Goal: Task Accomplishment & Management: Use online tool/utility

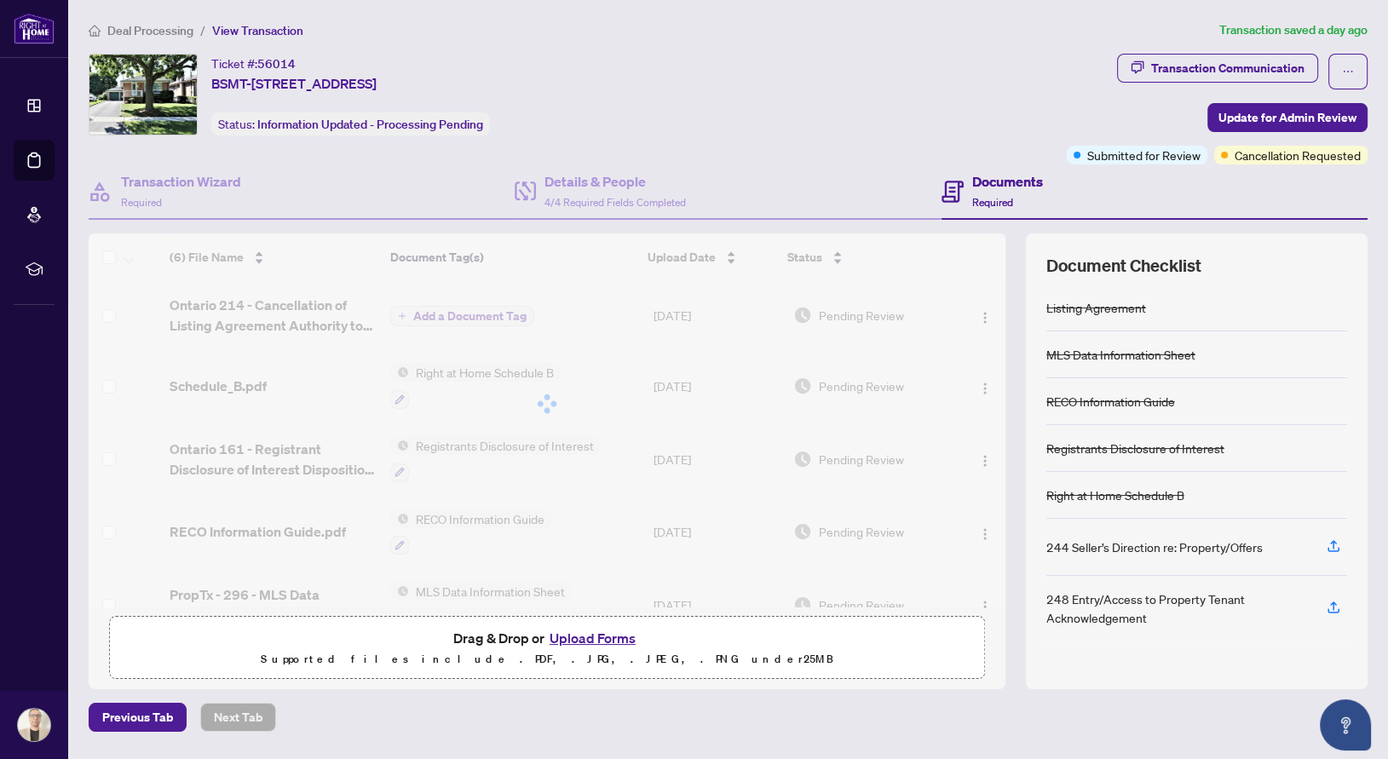
scroll to position [40, 0]
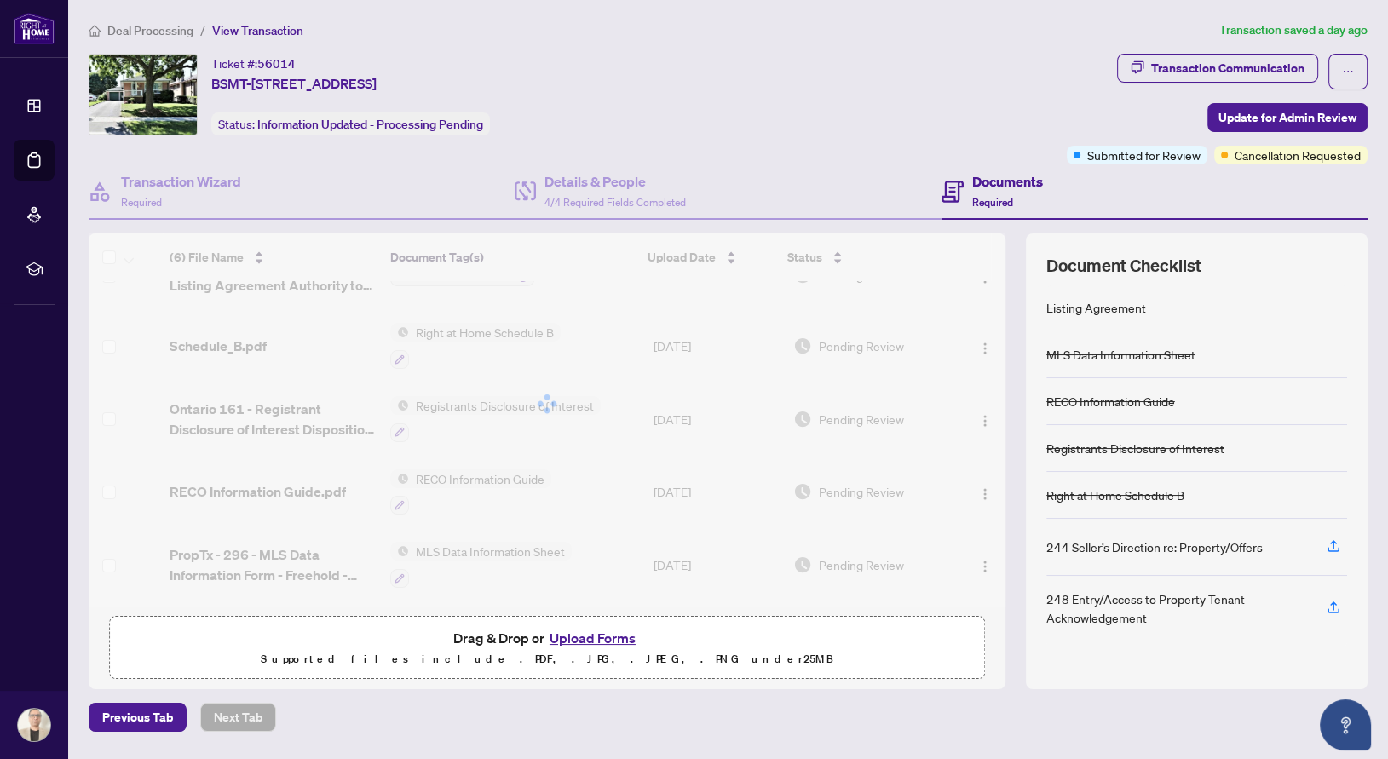
click at [130, 82] on img at bounding box center [142, 95] width 107 height 80
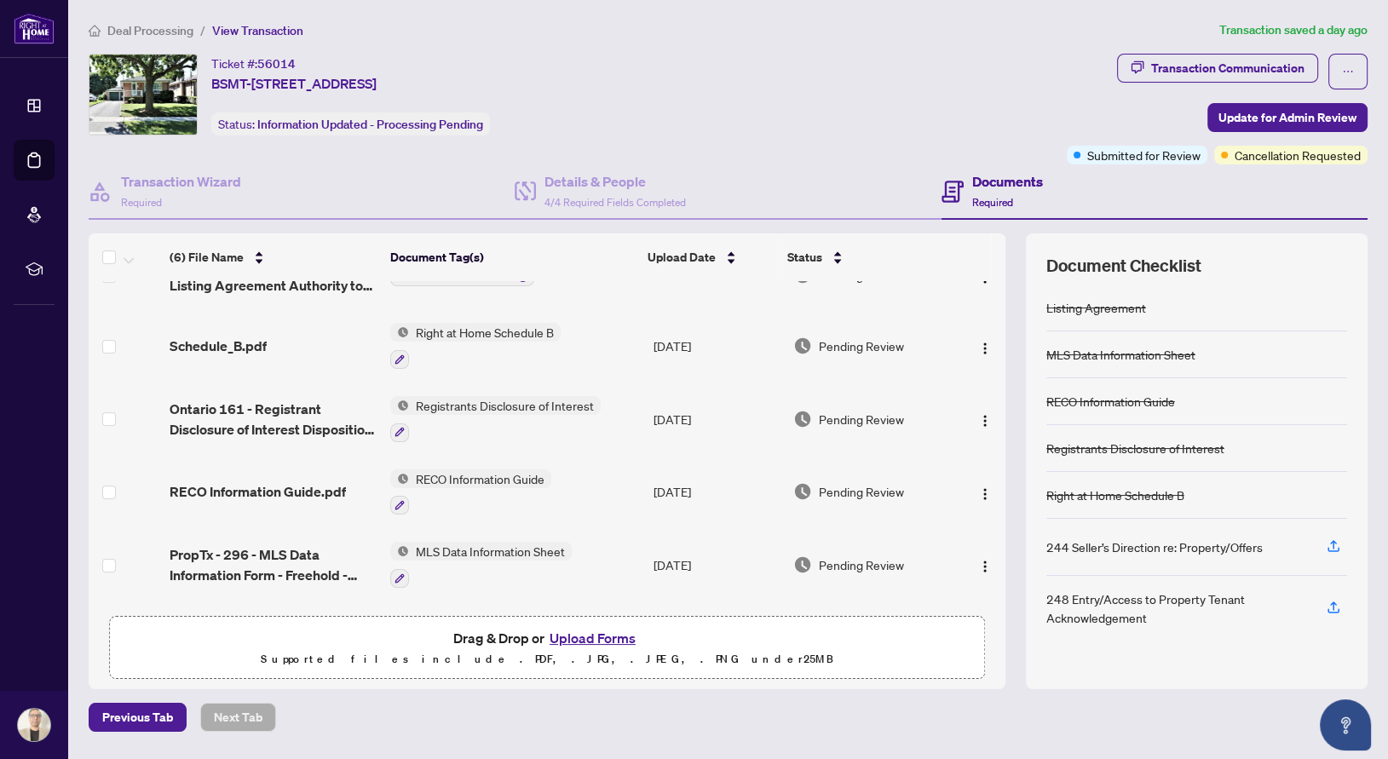
click at [147, 32] on span "Deal Processing" at bounding box center [150, 30] width 86 height 15
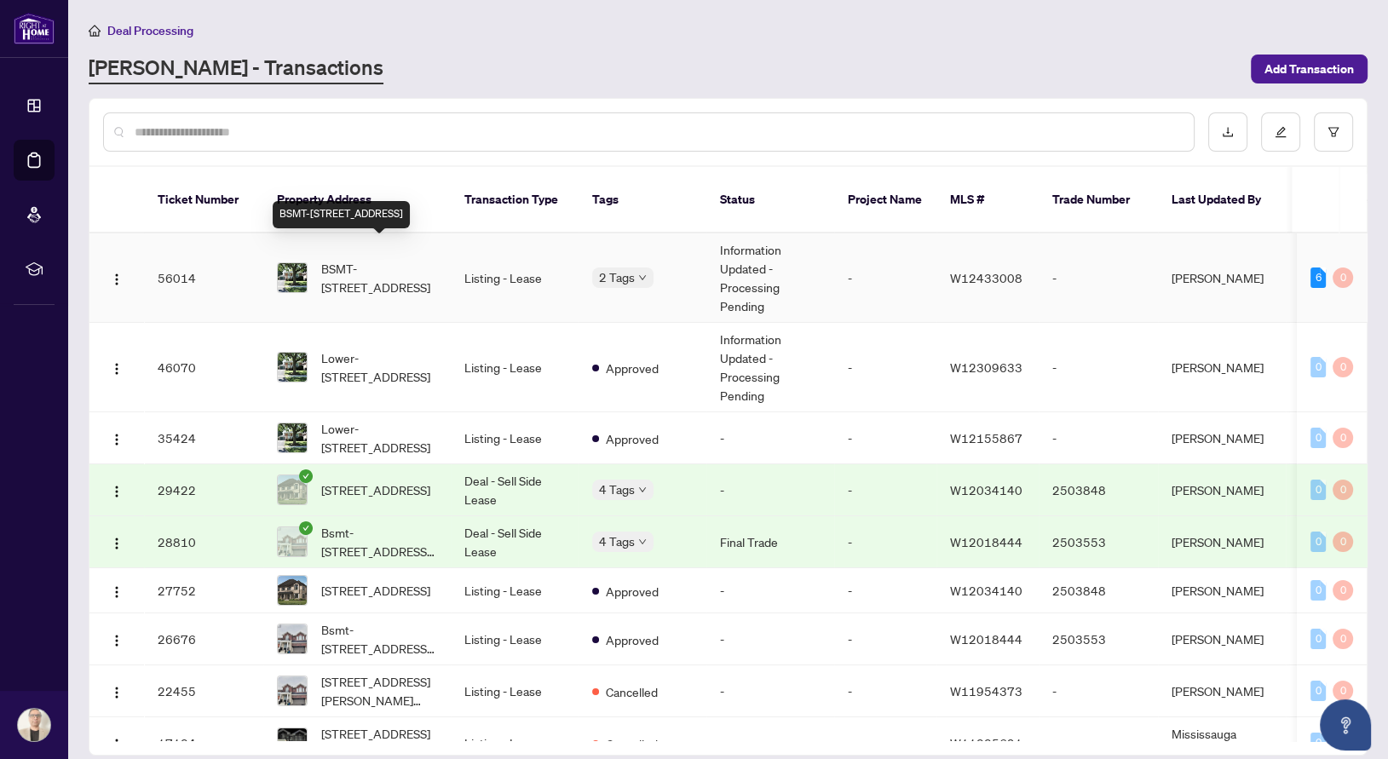
click at [395, 263] on span "BSMT-[STREET_ADDRESS]" at bounding box center [379, 278] width 116 height 38
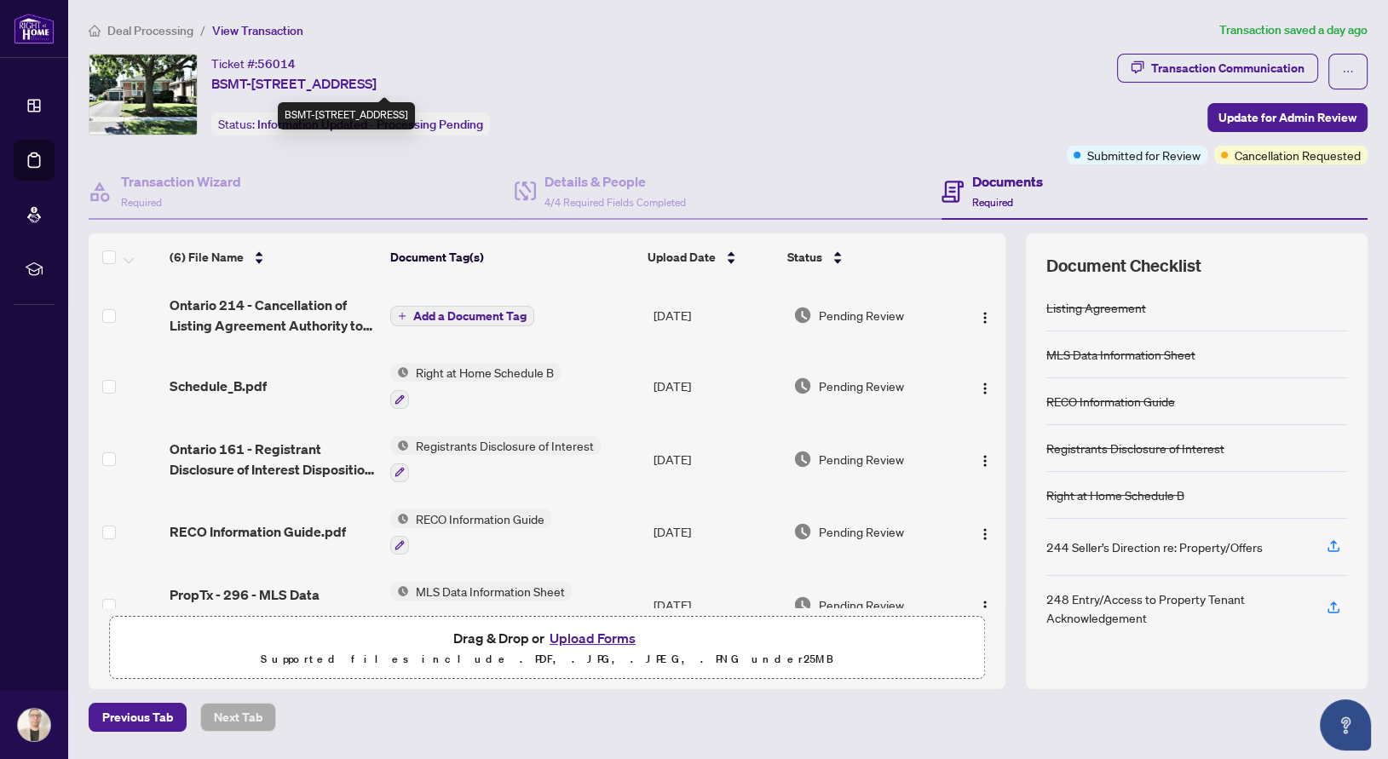
click at [331, 84] on span "BSMT-[STREET_ADDRESS]" at bounding box center [293, 83] width 165 height 20
click at [152, 187] on h4 "Transaction Wizard" at bounding box center [181, 181] width 120 height 20
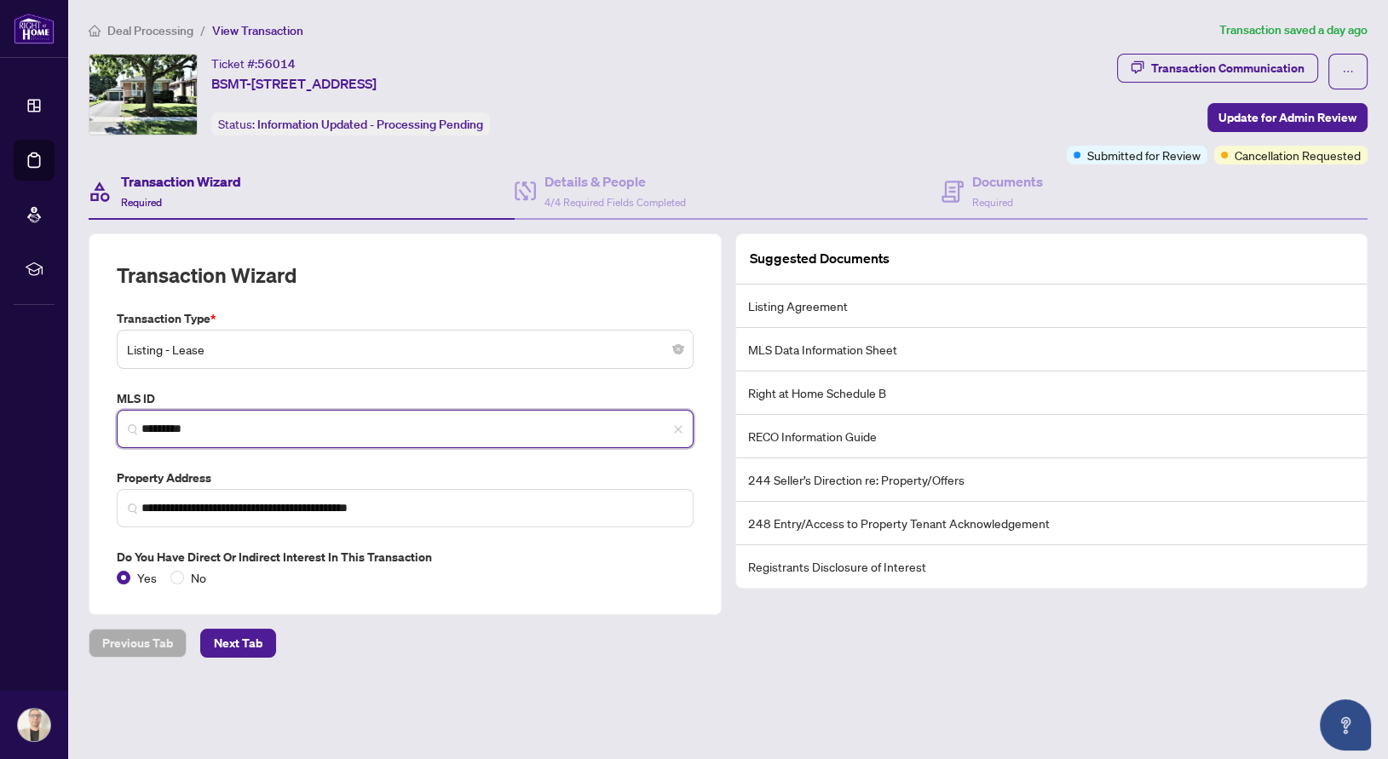
click at [182, 423] on input "*********" at bounding box center [411, 429] width 541 height 18
